Goal: Task Accomplishment & Management: Manage account settings

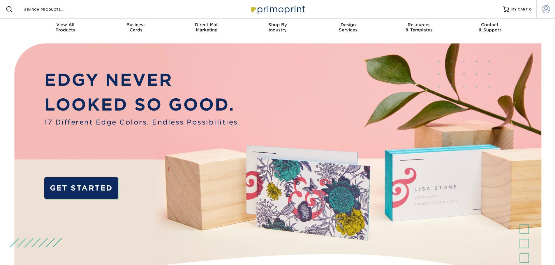
click at [541, 10] on link "Account" at bounding box center [545, 9] width 19 height 19
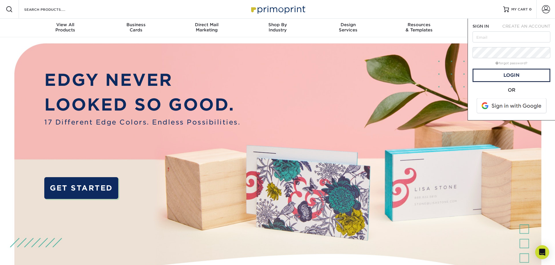
click at [520, 107] on span at bounding box center [512, 105] width 74 height 15
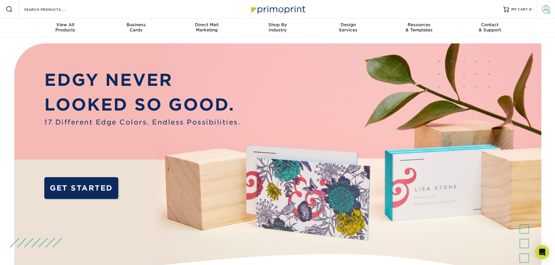
click at [543, 13] on span at bounding box center [546, 9] width 8 height 8
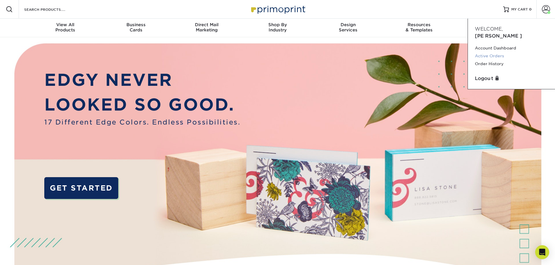
click at [490, 52] on link "Active Orders" at bounding box center [511, 56] width 73 height 8
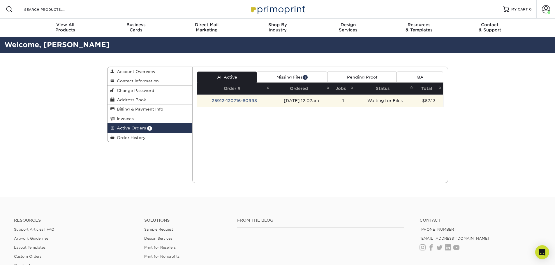
click at [244, 100] on td "25912-120716-80998" at bounding box center [234, 101] width 74 height 12
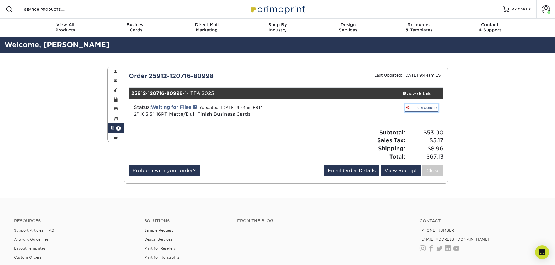
click at [420, 108] on link "FILES REQUIRED" at bounding box center [421, 108] width 34 height 8
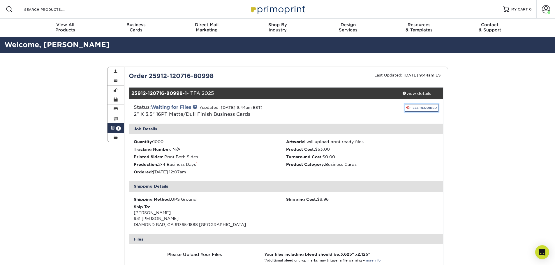
click at [414, 106] on link "FILES REQUIRED" at bounding box center [421, 108] width 34 height 8
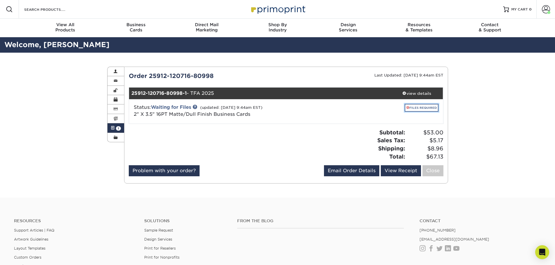
click at [420, 107] on link "FILES REQUIRED" at bounding box center [421, 108] width 34 height 8
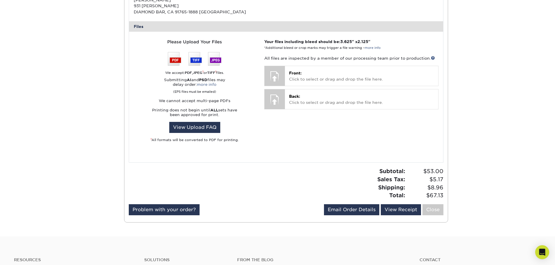
scroll to position [233, 0]
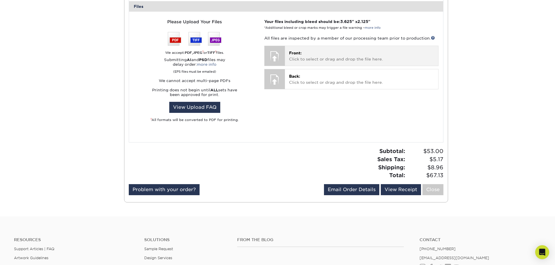
click at [318, 48] on div "Front: Click to select or drag and drop the file here. Choose file" at bounding box center [361, 56] width 153 height 20
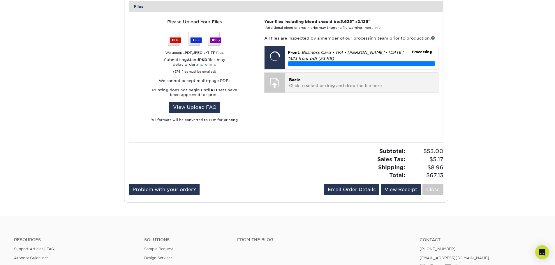
click at [317, 82] on p "Back: Click to select or drag and drop the file here." at bounding box center [361, 83] width 145 height 12
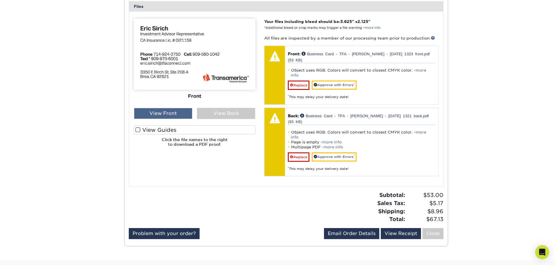
click at [172, 114] on div "View Front" at bounding box center [163, 113] width 58 height 11
click at [210, 114] on div "View Back" at bounding box center [226, 113] width 58 height 11
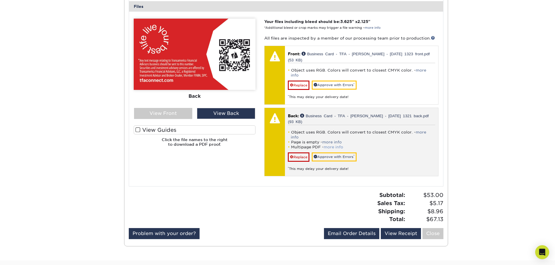
click at [333, 145] on link "more info" at bounding box center [334, 147] width 20 height 4
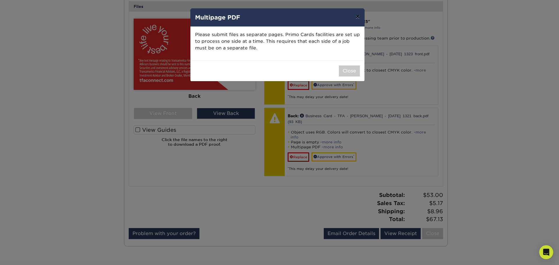
click at [356, 16] on button "×" at bounding box center [357, 16] width 13 height 16
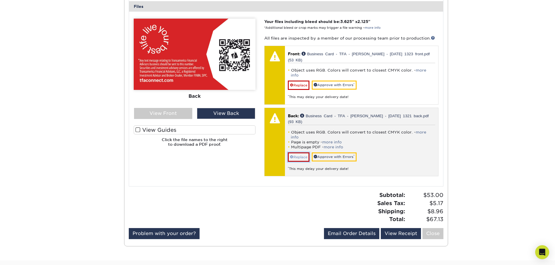
click at [301, 153] on link "Replace" at bounding box center [299, 157] width 22 height 9
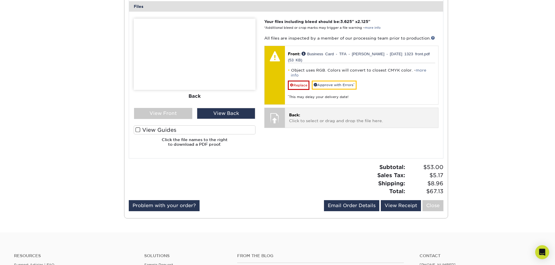
click at [300, 116] on p "Back: Click to select or drag and drop the file here." at bounding box center [361, 118] width 145 height 12
click at [301, 112] on p "Back: Click to select or drag and drop the file here." at bounding box center [361, 118] width 145 height 12
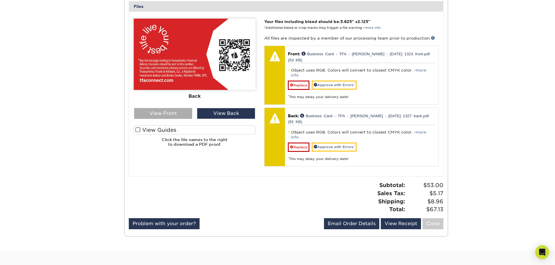
click at [175, 114] on div "View Front" at bounding box center [163, 113] width 58 height 11
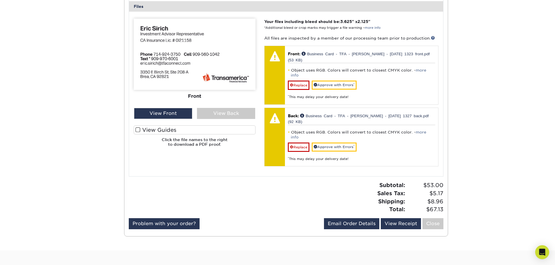
click at [174, 133] on label "View Guides" at bounding box center [195, 130] width 122 height 9
click at [0, 0] on input "View Guides" at bounding box center [0, 0] width 0 height 0
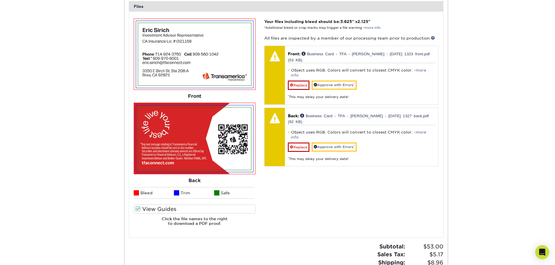
click at [339, 199] on div "Your files including bleed should be: 3.625 " x 2.125 " *Additional bleed or cr…" at bounding box center [351, 125] width 183 height 212
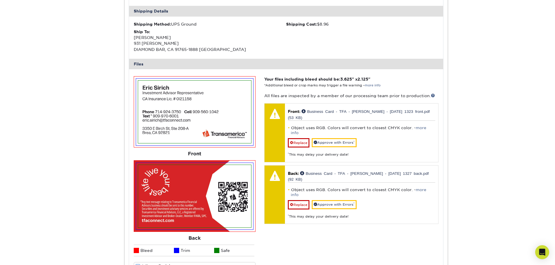
scroll to position [175, 0]
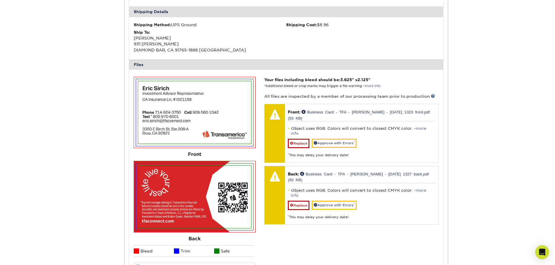
click at [337, 221] on div "Your files including bleed should be: 3.625 " x 2.125 " *Additional bleed or cr…" at bounding box center [351, 183] width 183 height 212
click at [314, 227] on div "Your files including bleed should be: 3.625 " x 2.125 " *Additional bleed or cr…" at bounding box center [351, 183] width 183 height 212
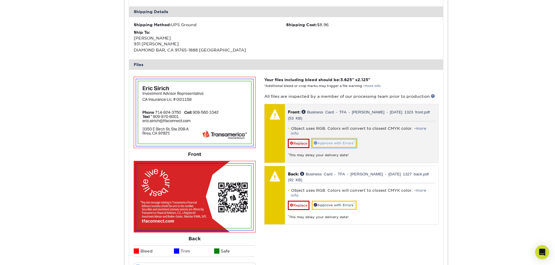
click at [328, 140] on link "Approve with Errors *" at bounding box center [334, 143] width 45 height 9
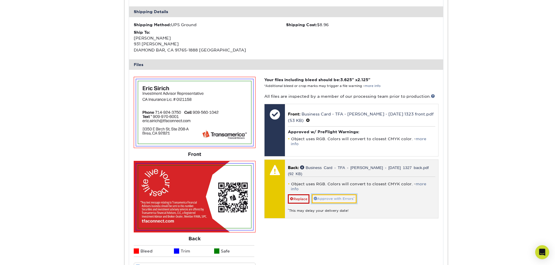
click at [340, 195] on link "Approve with Errors *" at bounding box center [334, 199] width 45 height 9
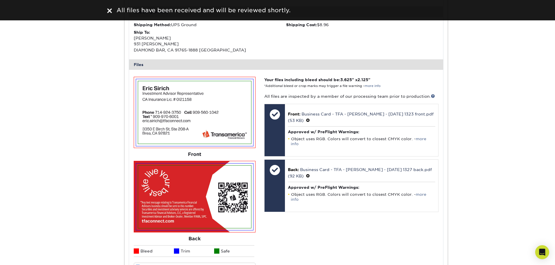
click at [109, 11] on img at bounding box center [109, 10] width 5 height 5
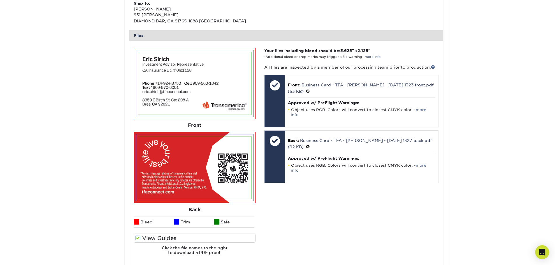
scroll to position [0, 0]
